Goal: Transaction & Acquisition: Purchase product/service

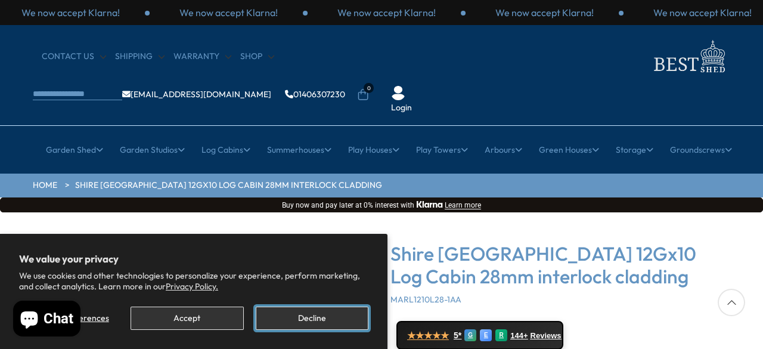
click at [296, 318] on button "Decline" at bounding box center [312, 318] width 113 height 23
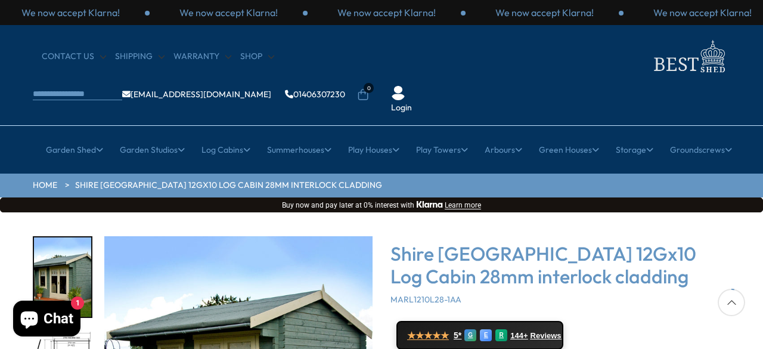
scroll to position [196, 0]
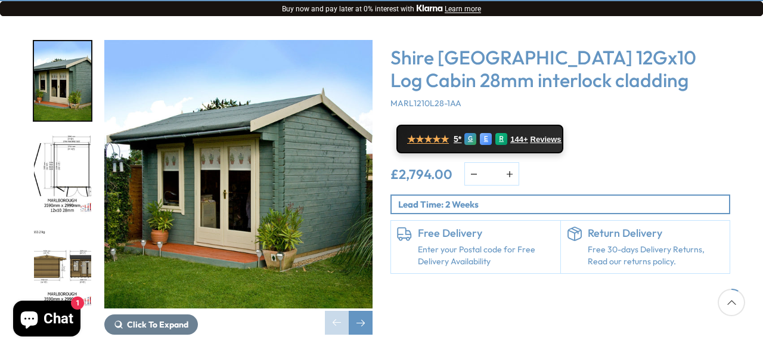
click at [56, 251] on img "3 / 16" at bounding box center [62, 267] width 57 height 79
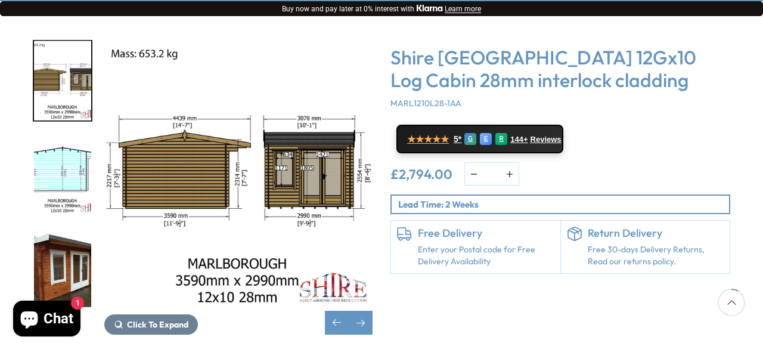
click at [57, 228] on img "5 / 16" at bounding box center [62, 267] width 57 height 79
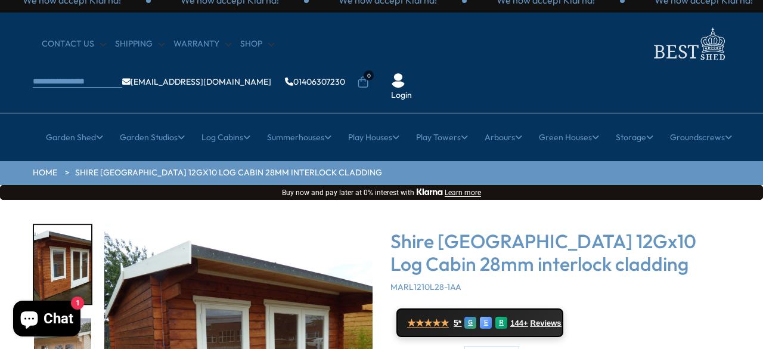
click at [63, 225] on img "5 / 16" at bounding box center [62, 264] width 57 height 79
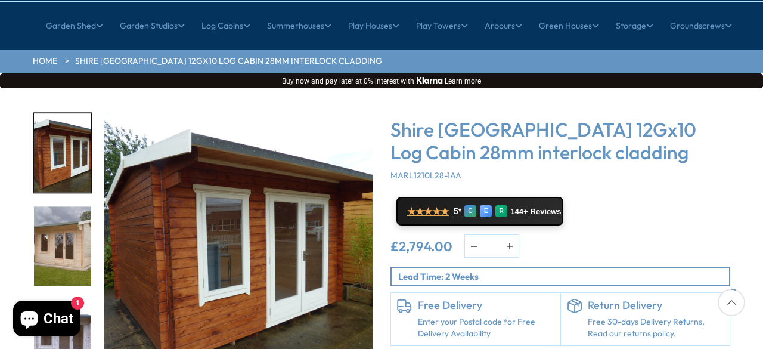
scroll to position [289, 0]
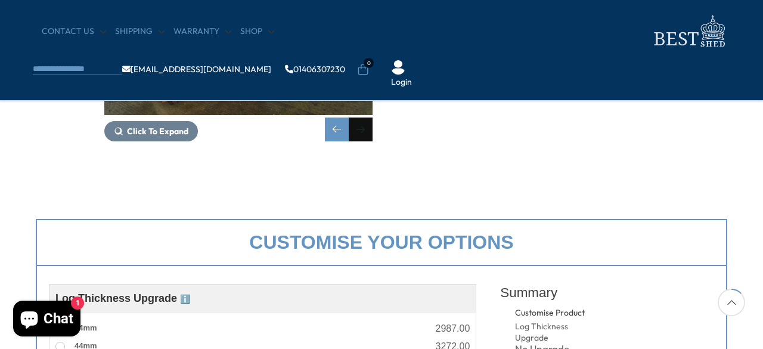
click at [364, 131] on div "Next slide" at bounding box center [361, 130] width 24 height 24
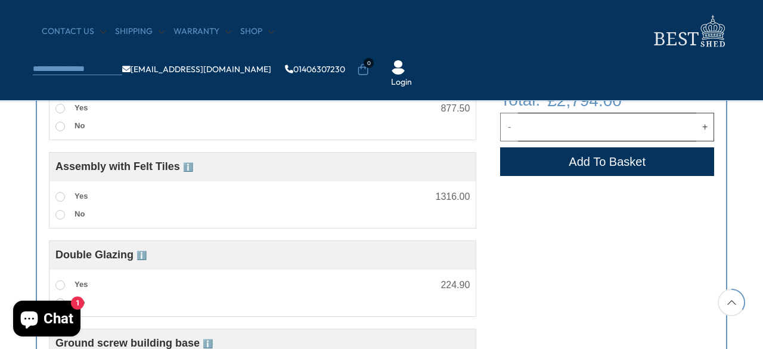
scroll to position [757, 0]
